Goal: Check status: Check status

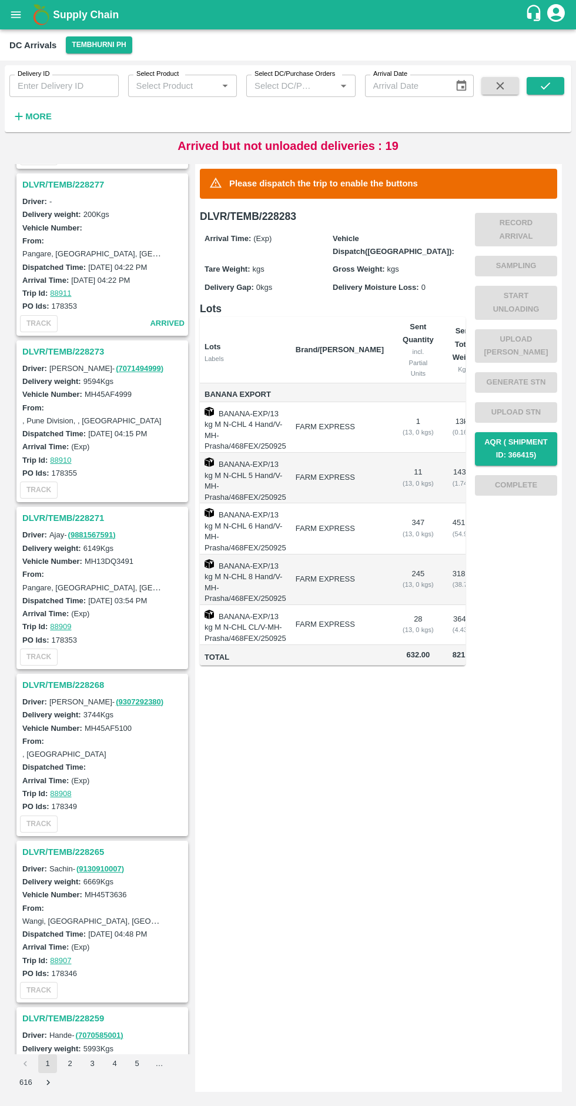
scroll to position [666, 0]
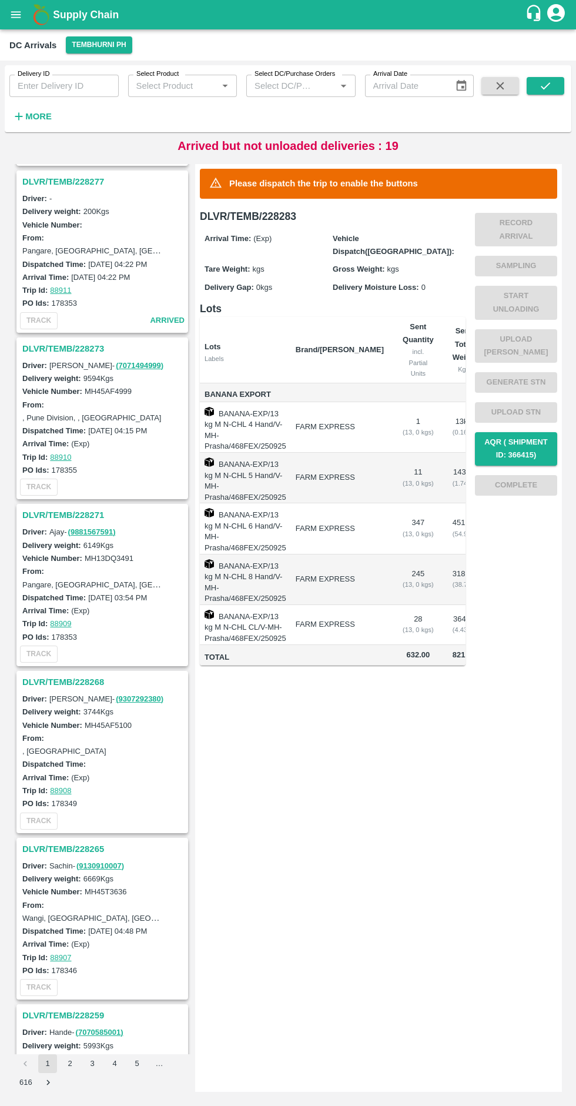
click at [85, 686] on h3 "DLVR/TEMB/228268" at bounding box center [103, 681] width 163 height 15
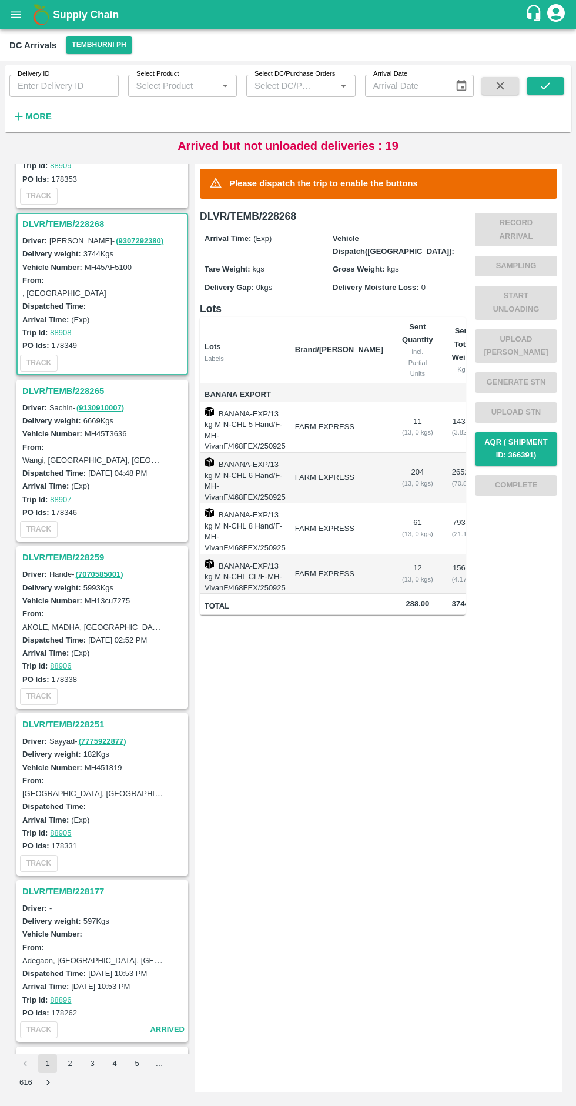
scroll to position [1172, 0]
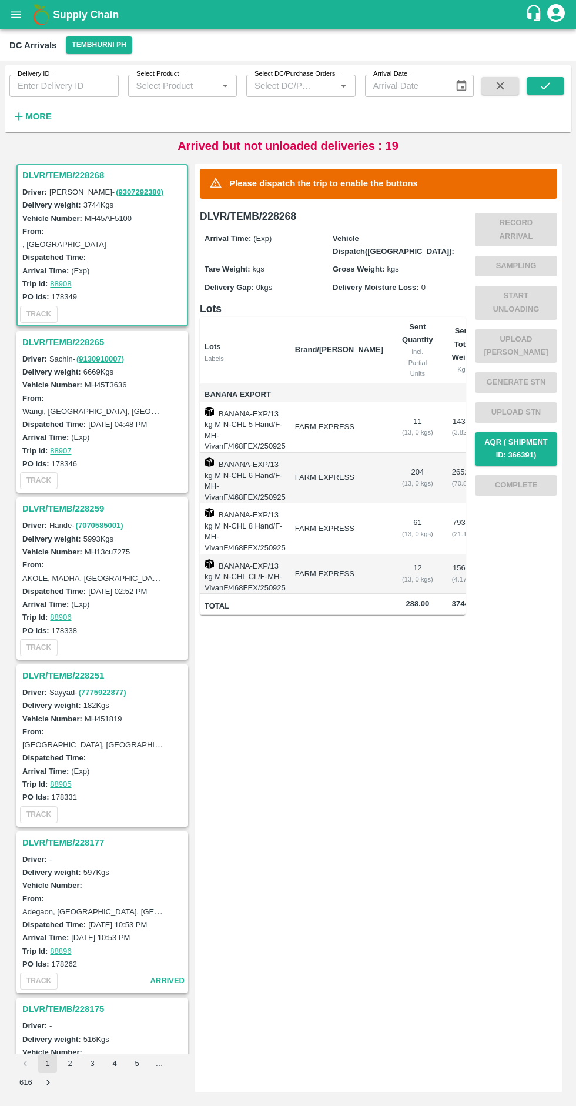
click at [89, 176] on h3 "DLVR/TEMB/228268" at bounding box center [103, 175] width 163 height 15
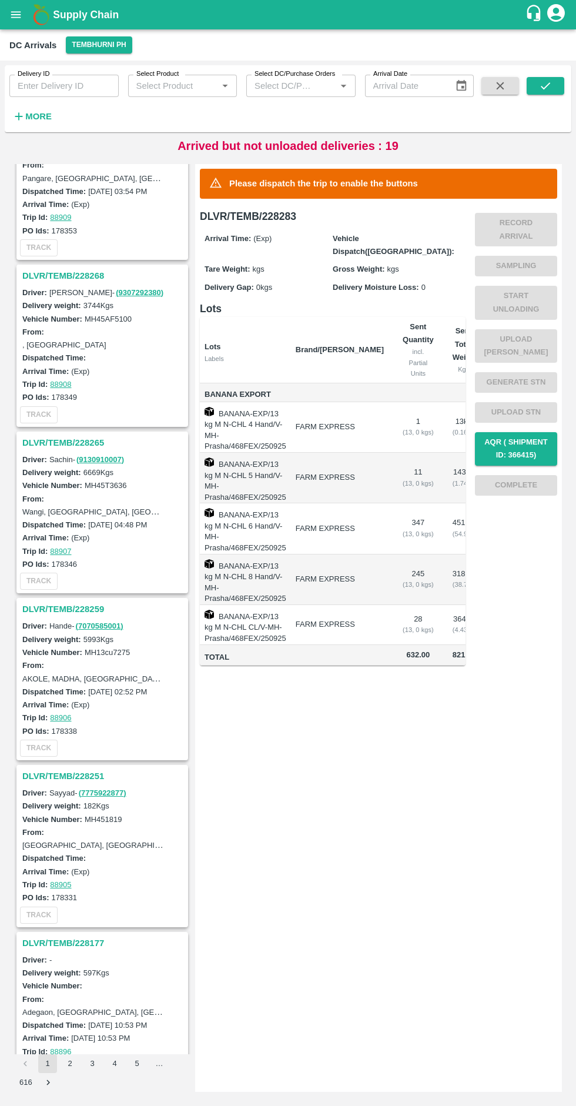
scroll to position [1066, 0]
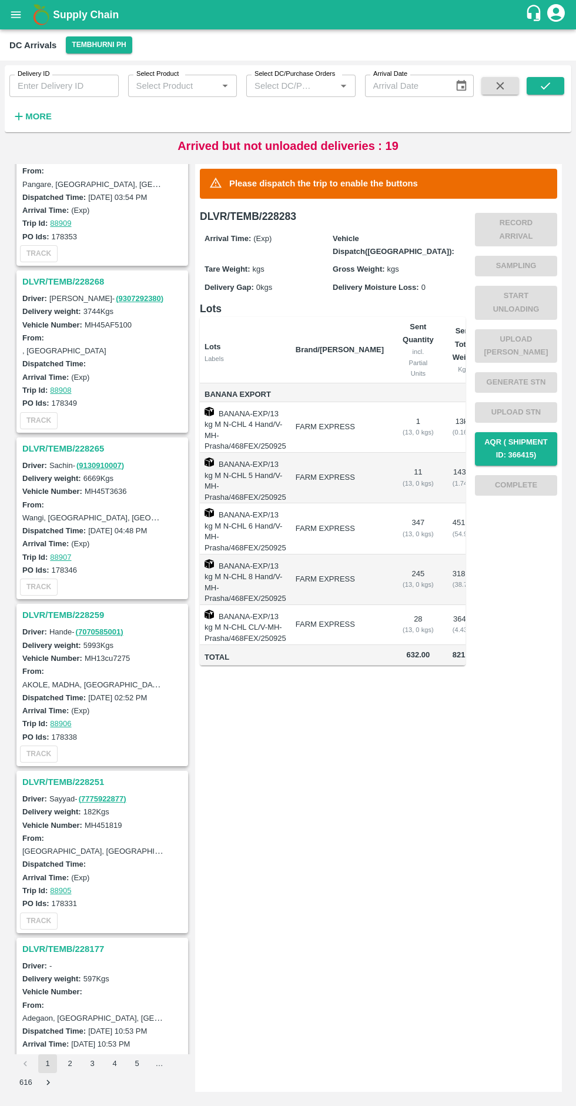
click at [86, 281] on h3 "DLVR/TEMB/228268" at bounding box center [103, 281] width 163 height 15
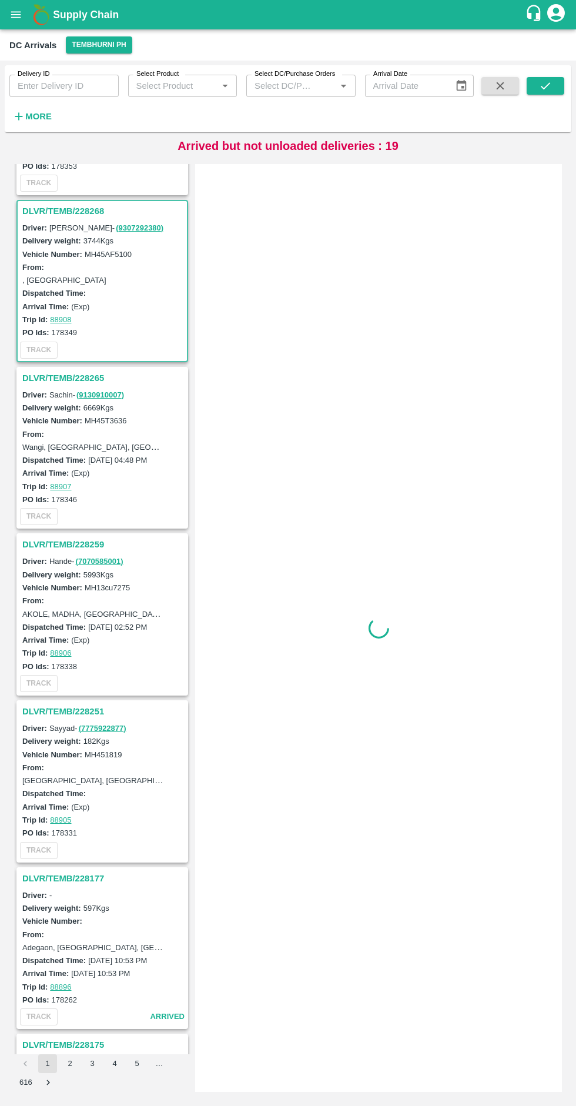
scroll to position [1172, 0]
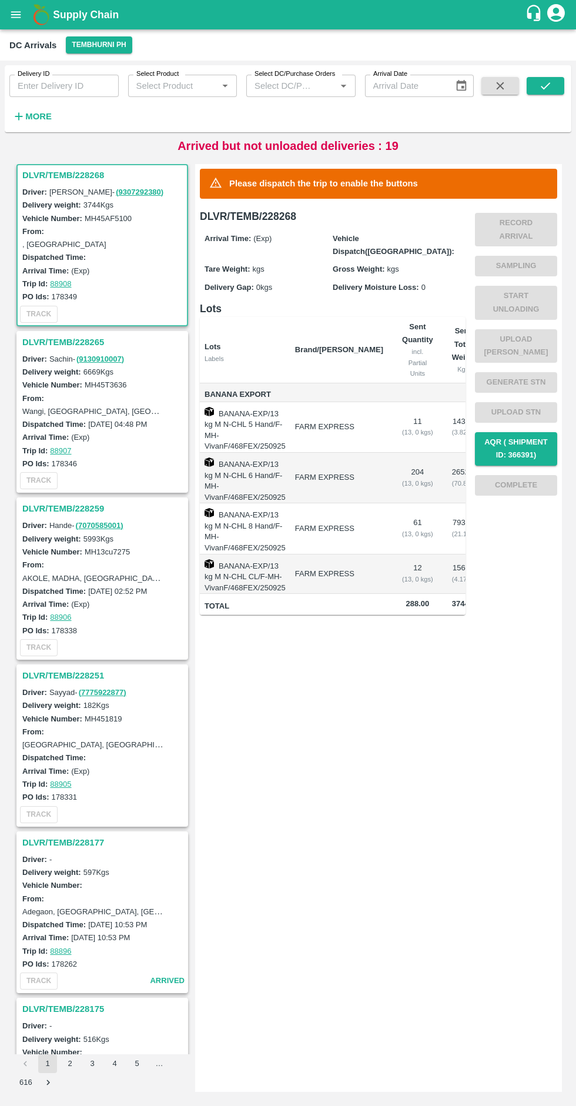
click at [116, 192] on link "( 9307292380 )" at bounding box center [140, 192] width 48 height 9
click at [106, 169] on h3 "DLVR/TEMB/228268" at bounding box center [103, 175] width 163 height 15
click at [102, 172] on h3 "DLVR/TEMB/228268" at bounding box center [103, 175] width 163 height 15
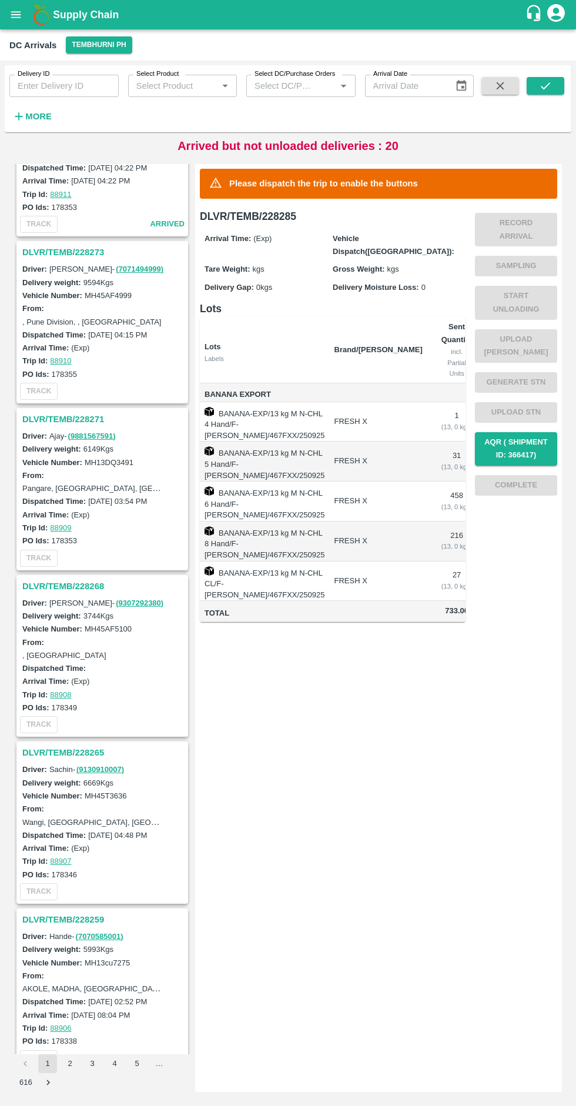
scroll to position [932, 0]
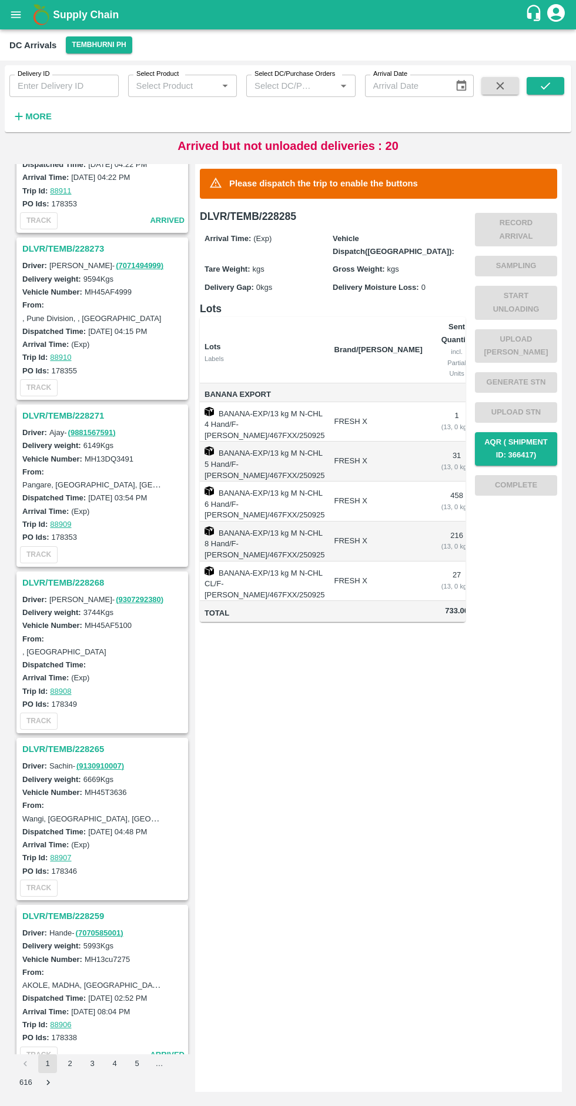
click at [69, 578] on h3 "DLVR/TEMB/228268" at bounding box center [103, 582] width 163 height 15
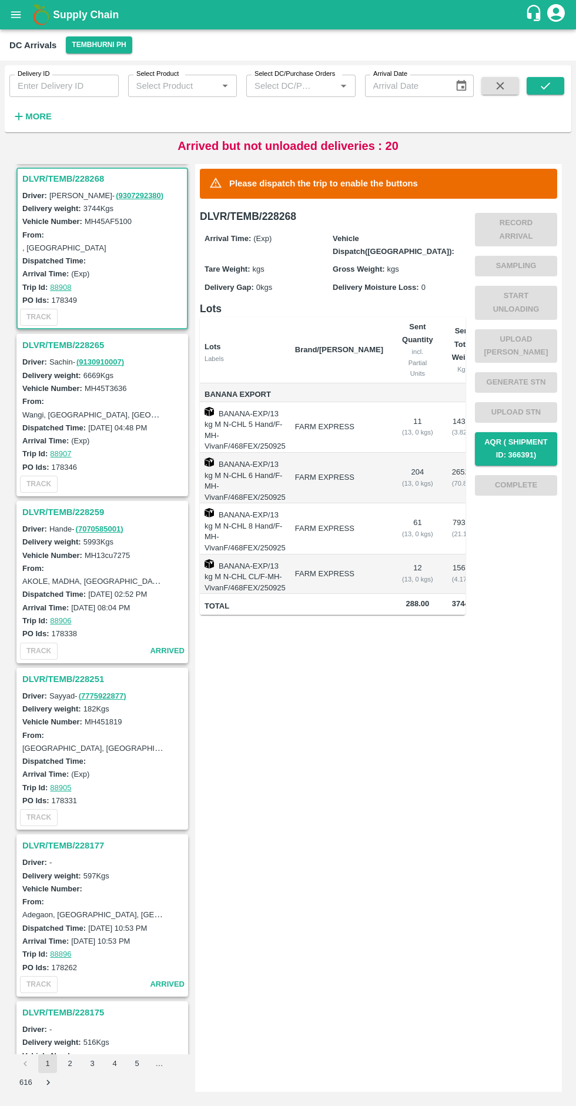
scroll to position [1347, 0]
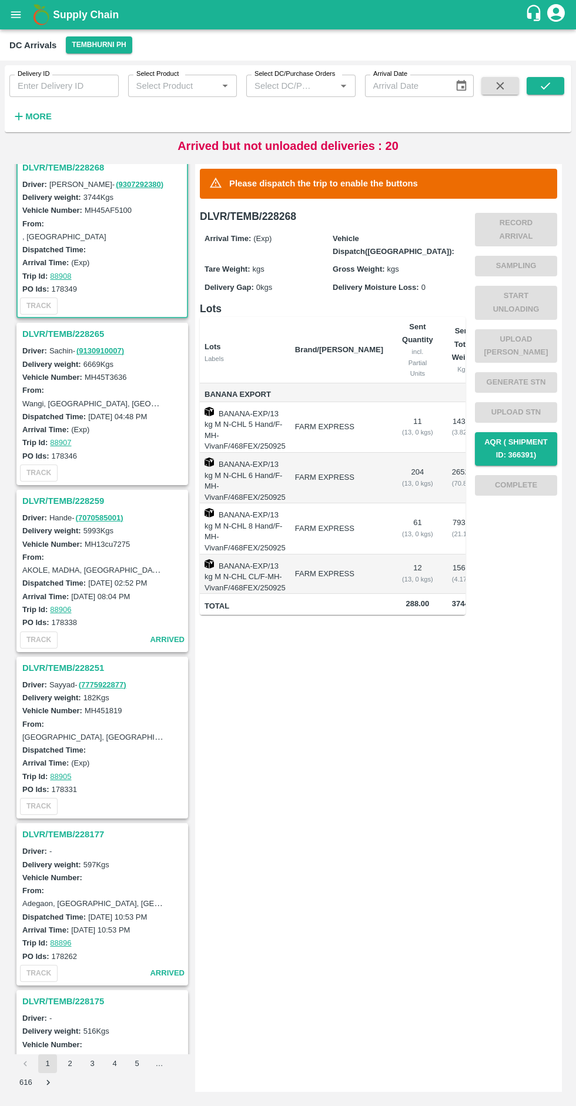
click at [76, 671] on h3 "DLVR/TEMB/228251" at bounding box center [103, 667] width 163 height 15
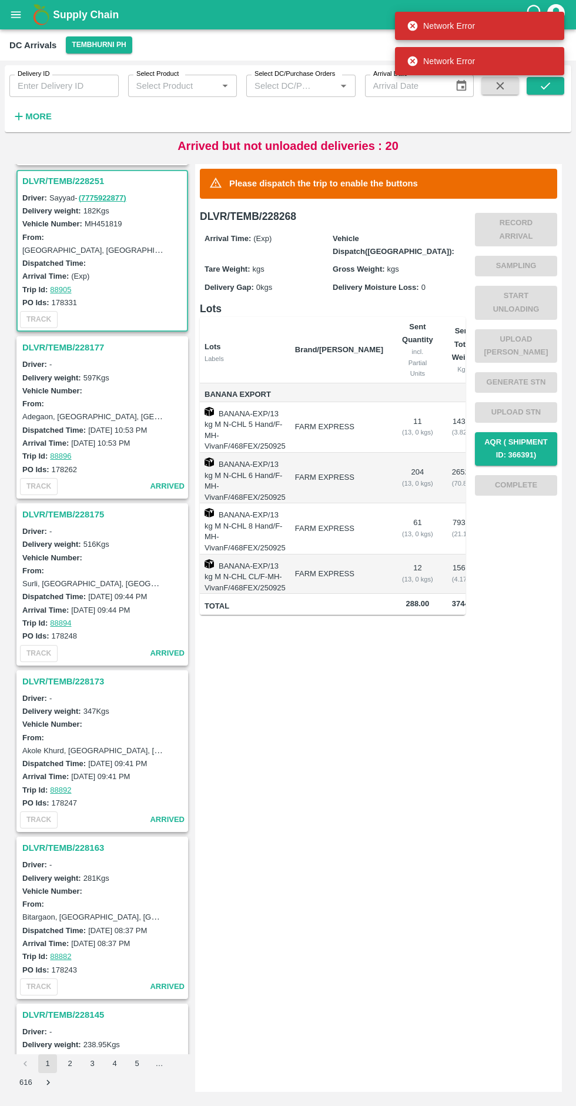
scroll to position [1839, 0]
